Goal: Task Accomplishment & Management: Manage account settings

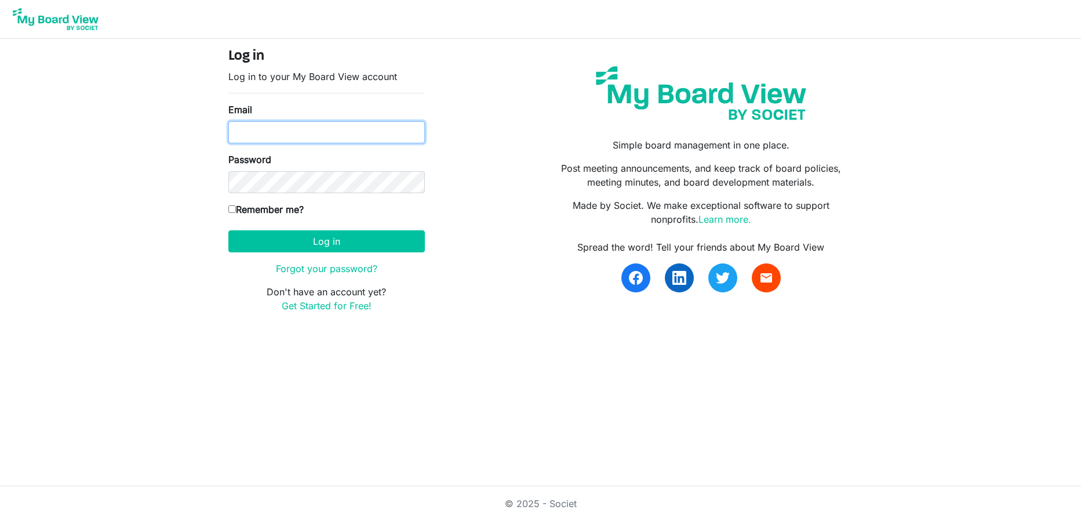
click at [278, 122] on input "Email" at bounding box center [326, 132] width 197 height 22
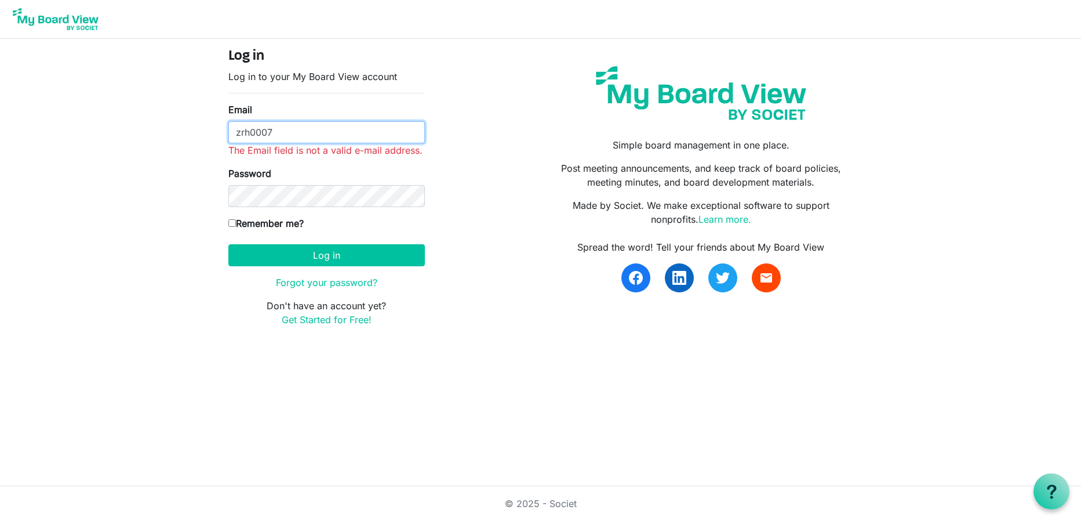
click at [290, 137] on input "zrh0007" at bounding box center [326, 132] width 197 height 22
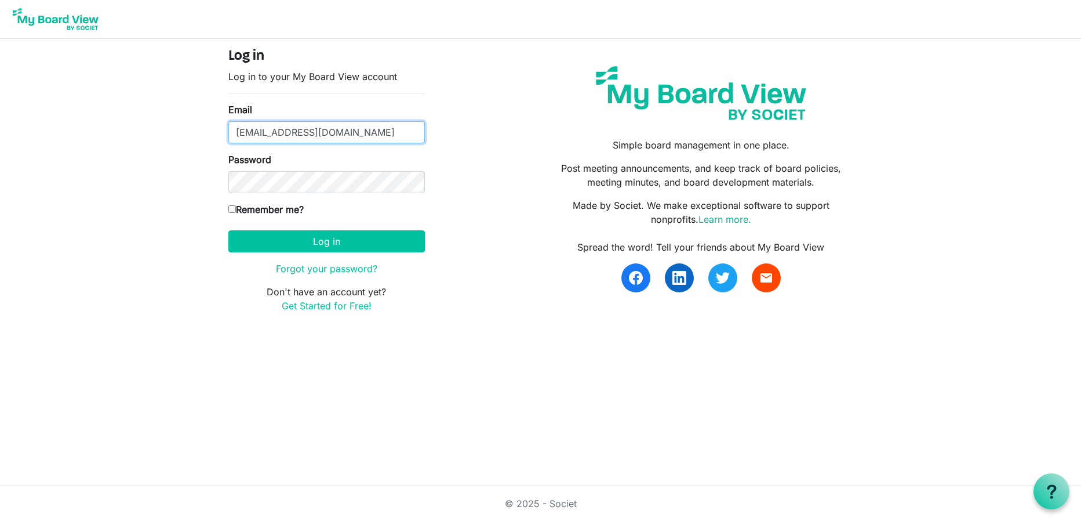
type input "[EMAIL_ADDRESS][DOMAIN_NAME]"
click at [228, 230] on button "Log in" at bounding box center [326, 241] width 197 height 22
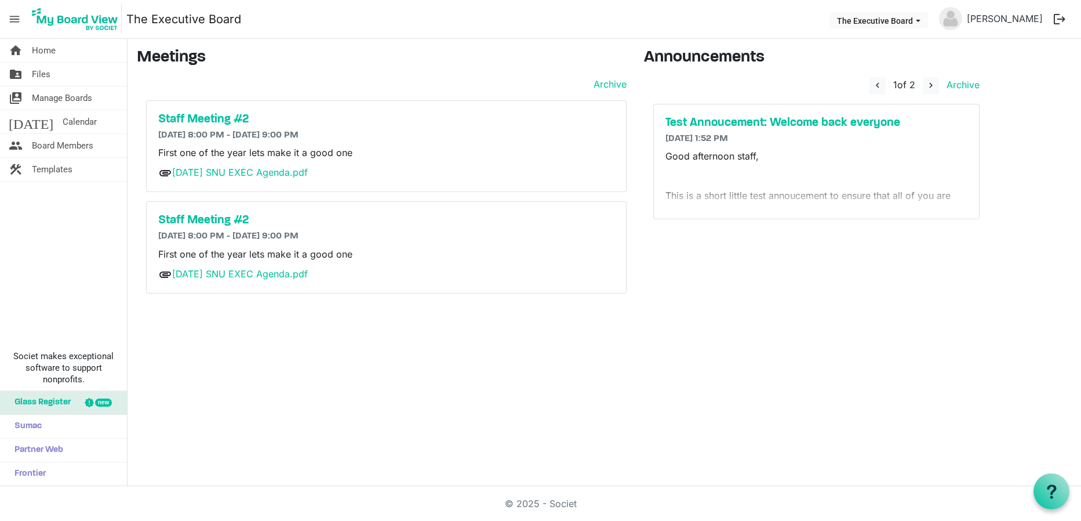
click at [190, 112] on div "Staff Meeting #2 8/27/2025 8:00 PM - 8/27/2025 9:00 PM First one of the year le…" at bounding box center [386, 146] width 479 height 91
click at [194, 115] on h5 "Staff Meeting #2" at bounding box center [386, 119] width 456 height 14
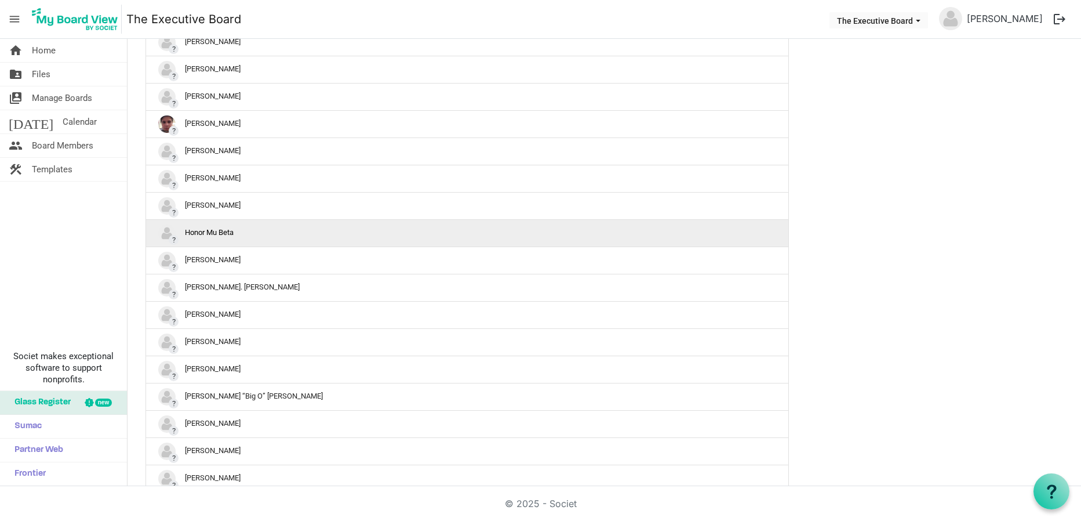
scroll to position [453, 0]
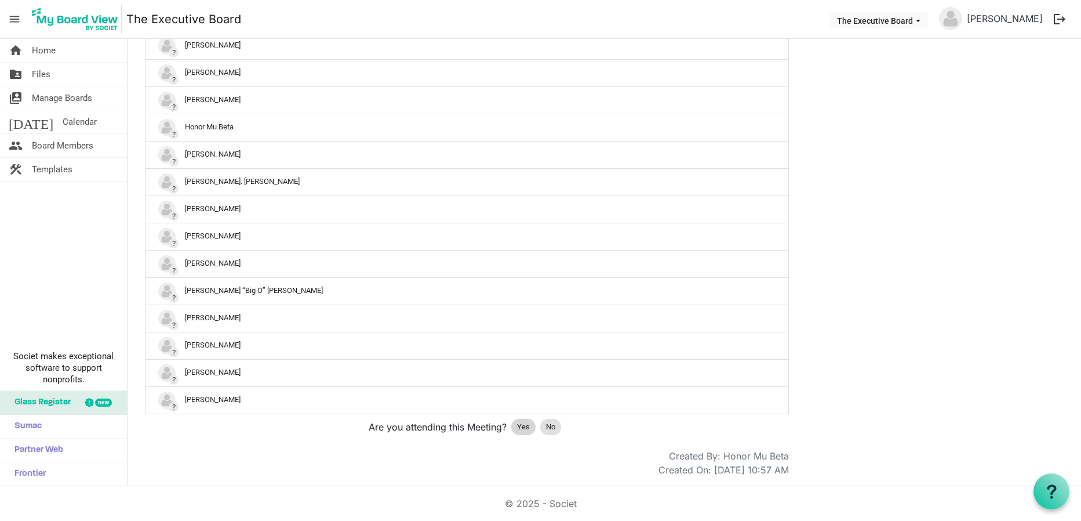
click at [519, 429] on span "Yes" at bounding box center [523, 427] width 13 height 12
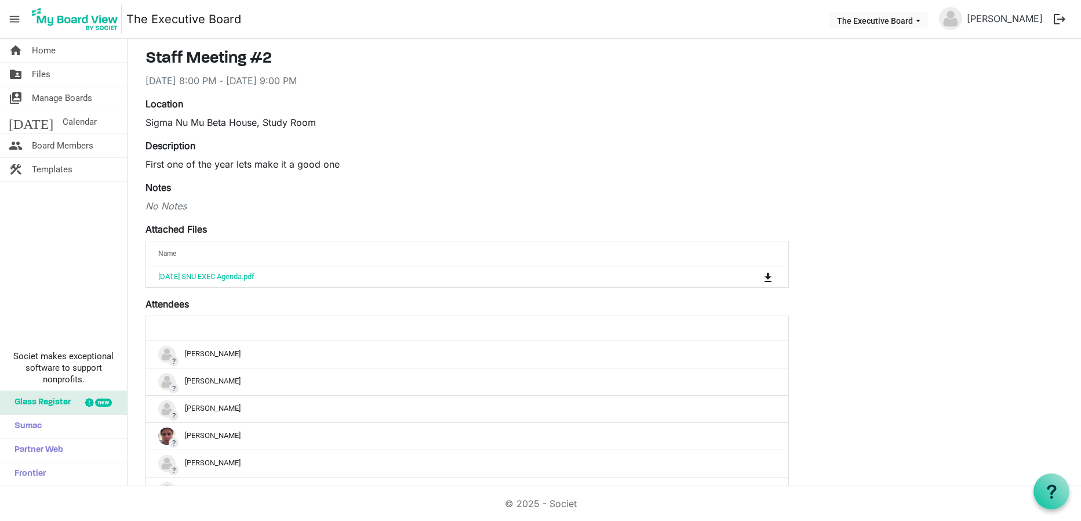
scroll to position [0, 0]
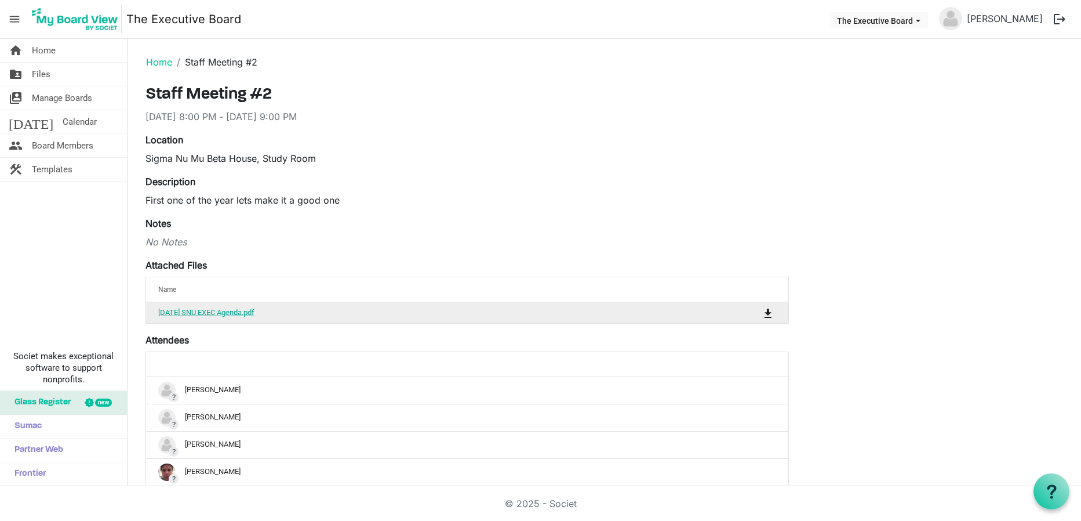
click at [248, 313] on link "[DATE] SNU EXEC Agenda.pdf" at bounding box center [206, 312] width 96 height 9
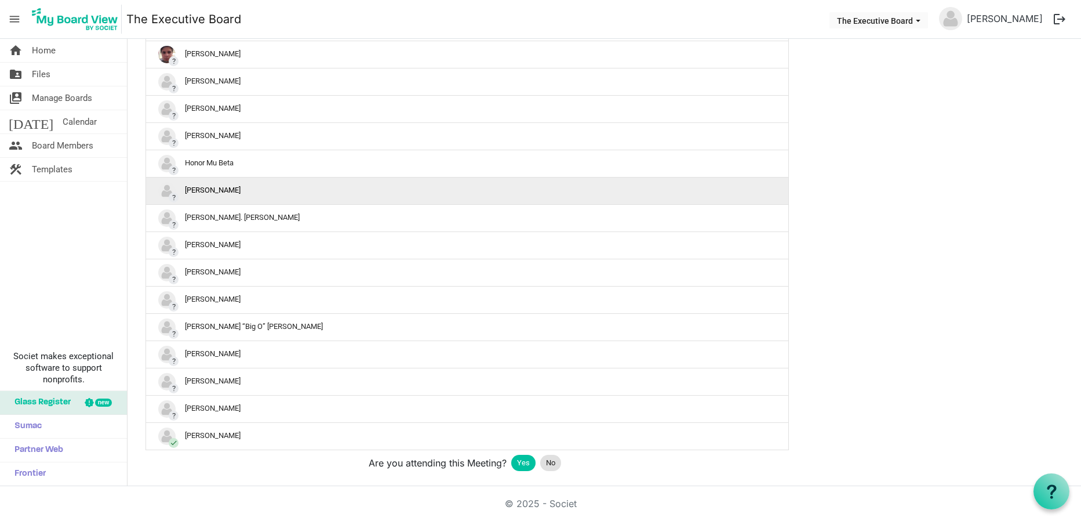
scroll to position [453, 0]
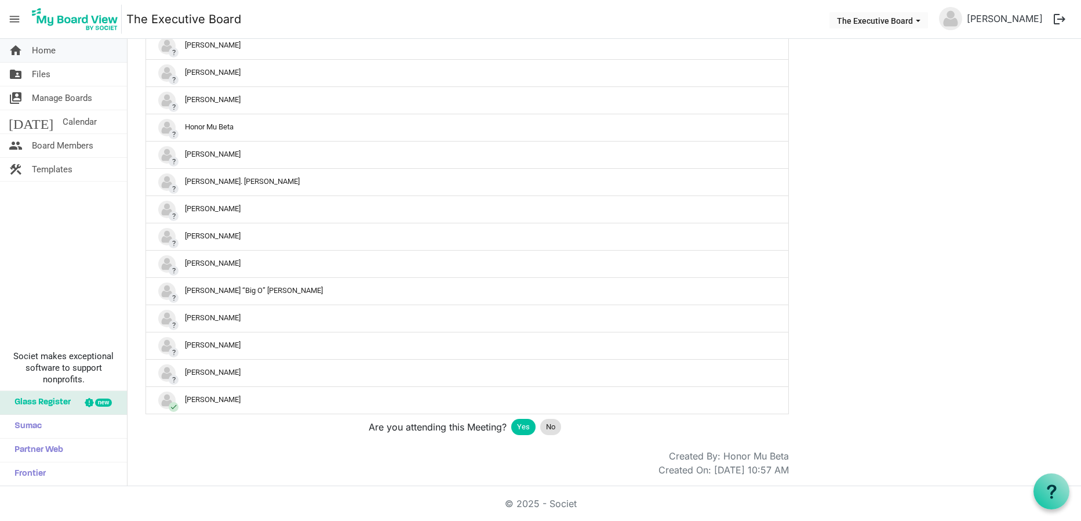
click at [61, 60] on link "home Home" at bounding box center [63, 50] width 127 height 23
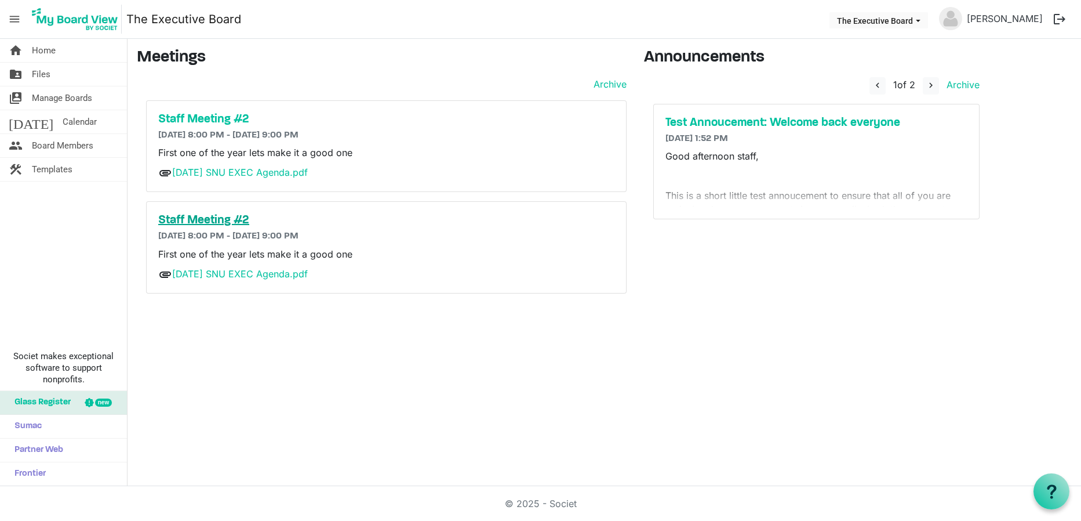
click at [213, 215] on h5 "Staff Meeting #2" at bounding box center [386, 220] width 456 height 14
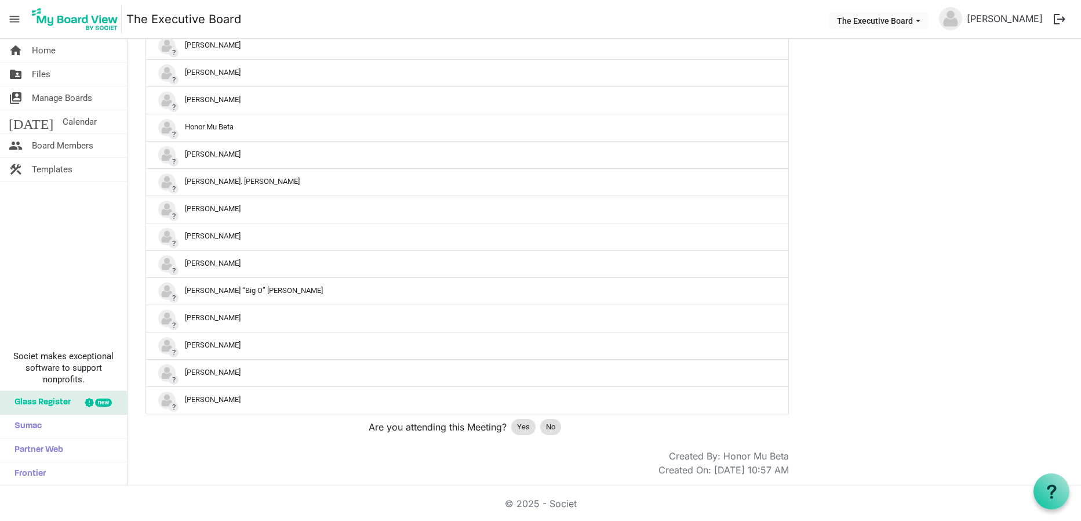
scroll to position [36, 0]
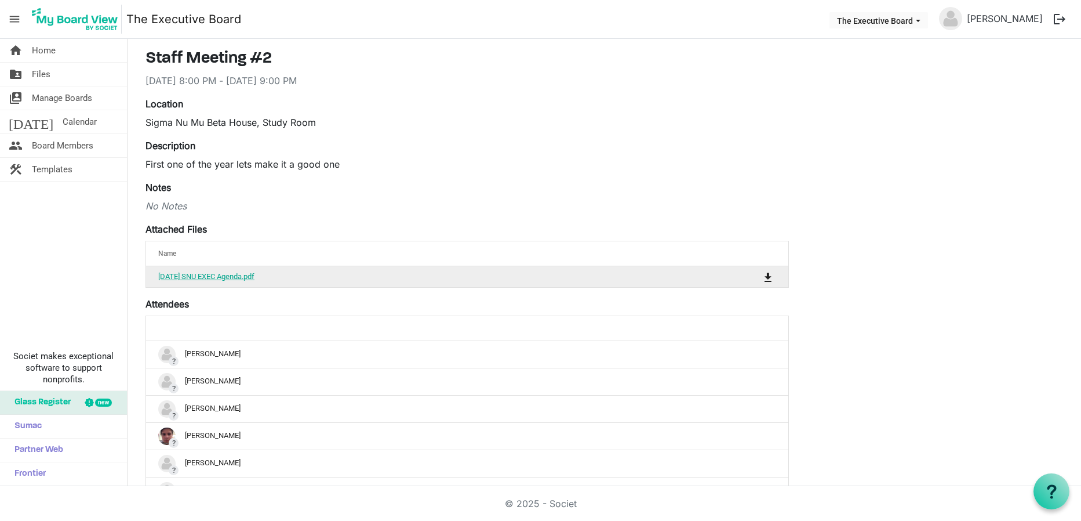
click at [226, 275] on link "[DATE] SNU EXEC Agenda.pdf" at bounding box center [206, 276] width 96 height 9
click at [78, 39] on link "home Home" at bounding box center [63, 50] width 127 height 23
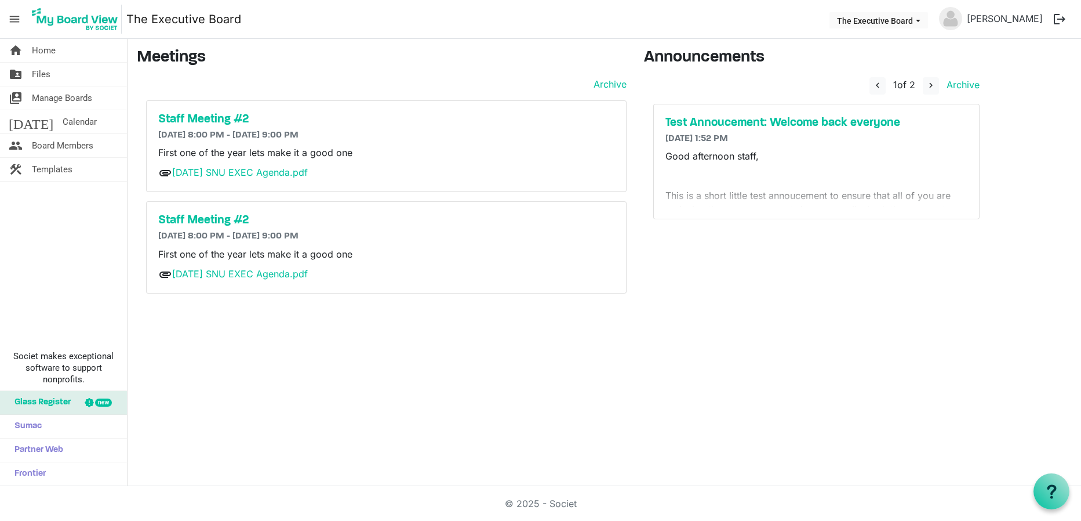
drag, startPoint x: 601, startPoint y: 257, endPoint x: 678, endPoint y: 230, distance: 81.8
click at [601, 257] on p "First one of the year lets make it a good one" at bounding box center [386, 254] width 456 height 14
click at [108, 148] on link "people Board Members" at bounding box center [63, 145] width 127 height 23
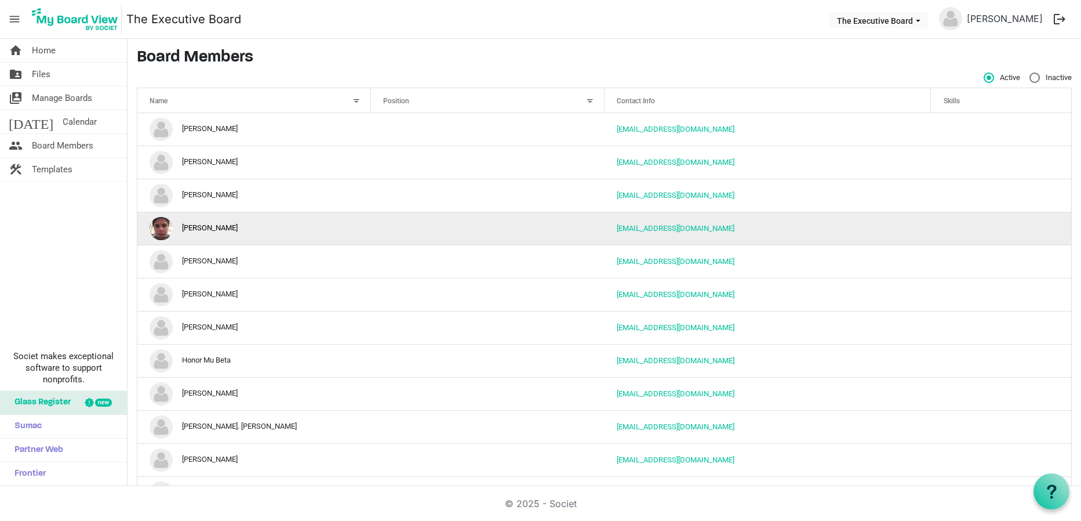
click at [164, 226] on img "Conner Harrison is template cell column header Name" at bounding box center [161, 228] width 23 height 23
